Goal: Information Seeking & Learning: Learn about a topic

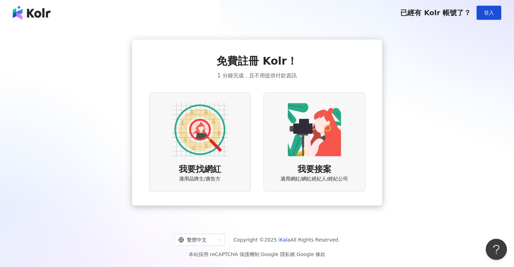
click at [211, 166] on span "我要找網紅" at bounding box center [200, 170] width 42 height 12
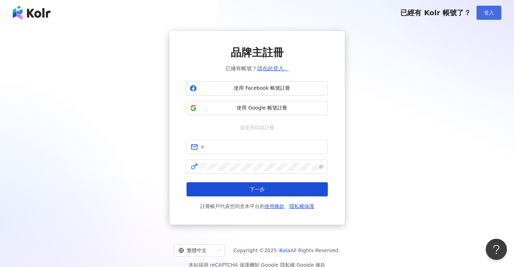
click at [499, 14] on button "登入" at bounding box center [488, 13] width 25 height 14
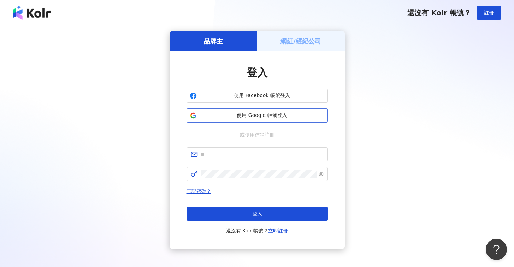
click at [239, 113] on span "使用 Google 帳號登入" at bounding box center [262, 115] width 125 height 7
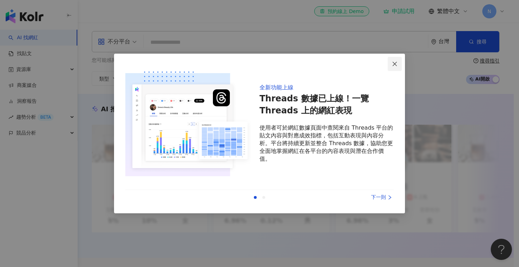
click at [394, 64] on icon "close" at bounding box center [395, 64] width 6 height 6
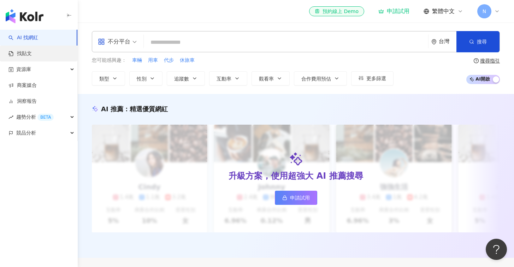
click at [32, 51] on link "找貼文" at bounding box center [19, 53] width 23 height 7
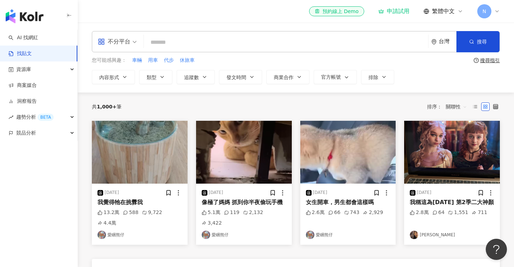
click at [115, 40] on div "不分平台" at bounding box center [114, 41] width 32 height 11
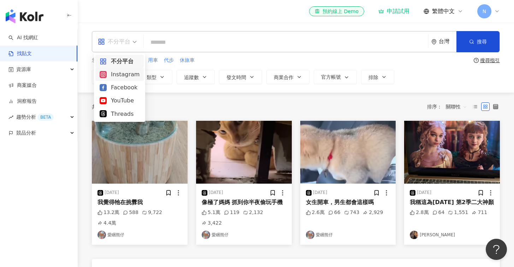
click at [120, 72] on div "Instagram" at bounding box center [120, 74] width 40 height 9
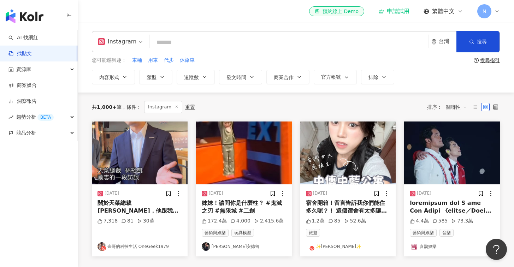
click at [191, 43] on input "search" at bounding box center [289, 42] width 273 height 15
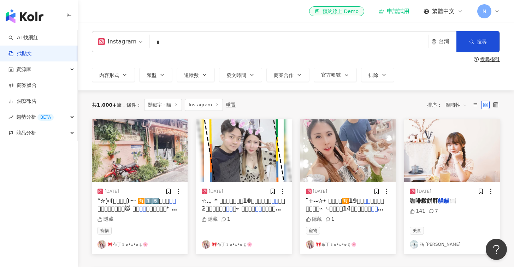
type input "*"
click at [49, 70] on div "資源庫" at bounding box center [38, 69] width 77 height 16
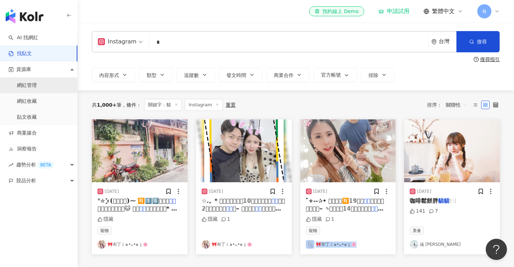
click at [37, 89] on link "網紅管理" at bounding box center [27, 85] width 20 height 7
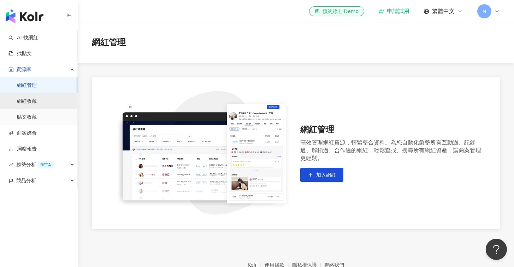
click at [35, 105] on link "網紅收藏" at bounding box center [27, 101] width 20 height 7
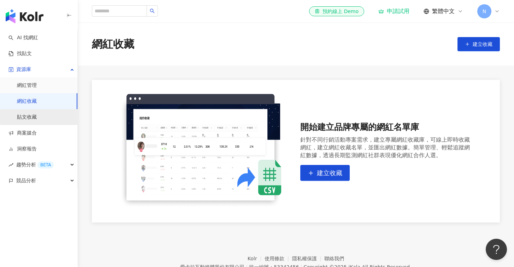
click at [32, 116] on link "貼文收藏" at bounding box center [27, 117] width 20 height 7
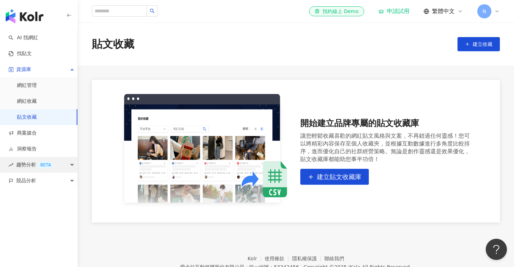
click at [60, 168] on div "趨勢分析 BETA" at bounding box center [38, 165] width 77 height 16
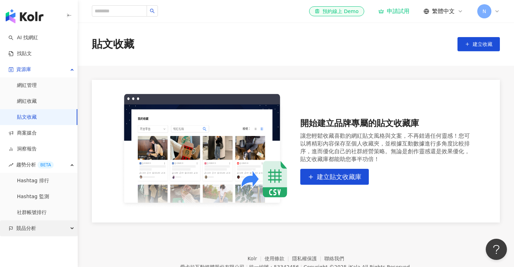
click at [42, 233] on div "競品分析" at bounding box center [38, 228] width 77 height 16
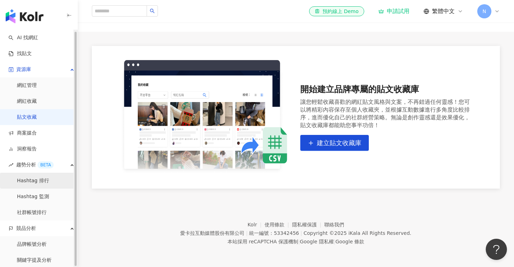
scroll to position [9, 0]
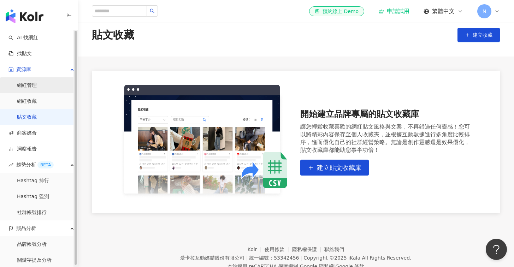
click at [32, 82] on link "網紅管理" at bounding box center [27, 85] width 20 height 7
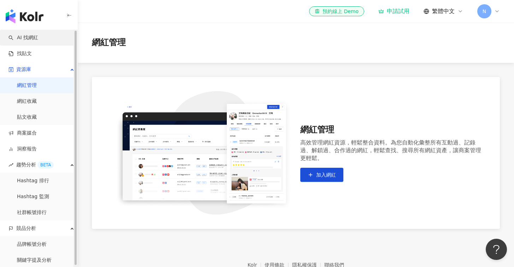
click at [32, 40] on link "AI 找網紅" at bounding box center [23, 37] width 30 height 7
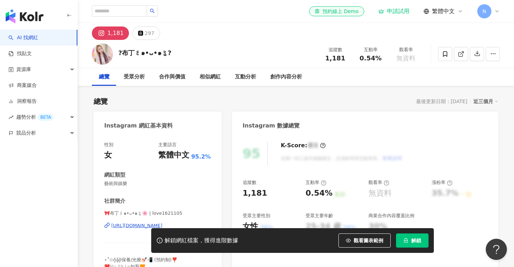
scroll to position [31, 0]
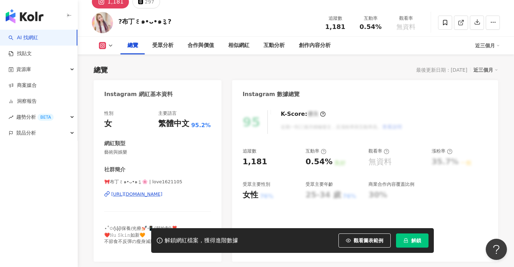
click at [148, 193] on div "[URL][DOMAIN_NAME]" at bounding box center [136, 194] width 51 height 6
